Goal: Information Seeking & Learning: Learn about a topic

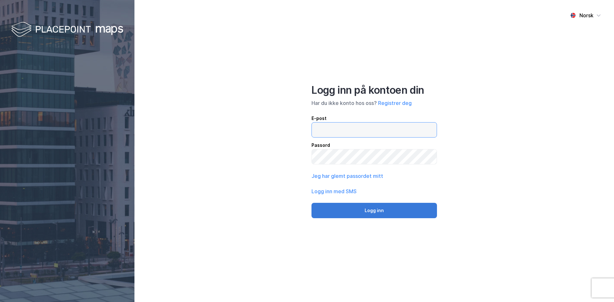
type input "[EMAIL_ADDRESS][DOMAIN_NAME]"
click at [360, 210] on button "Logg inn" at bounding box center [373, 210] width 125 height 15
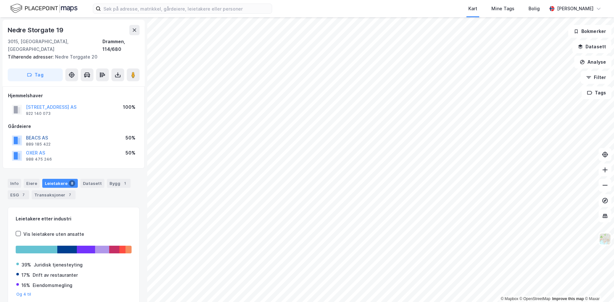
click at [0, 0] on button "BEACS AS" at bounding box center [0, 0] width 0 height 0
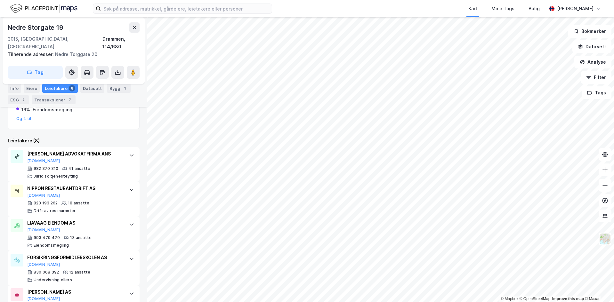
scroll to position [181, 0]
